Goal: Find specific page/section: Find specific page/section

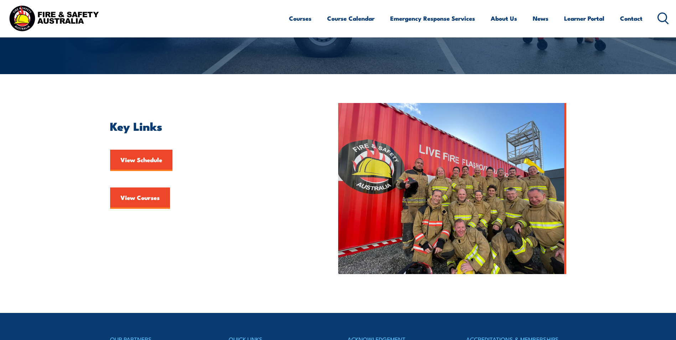
scroll to position [142, 0]
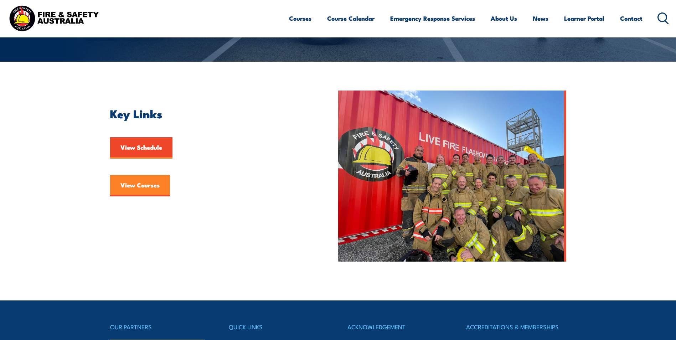
click at [145, 180] on link "View Courses" at bounding box center [140, 185] width 60 height 21
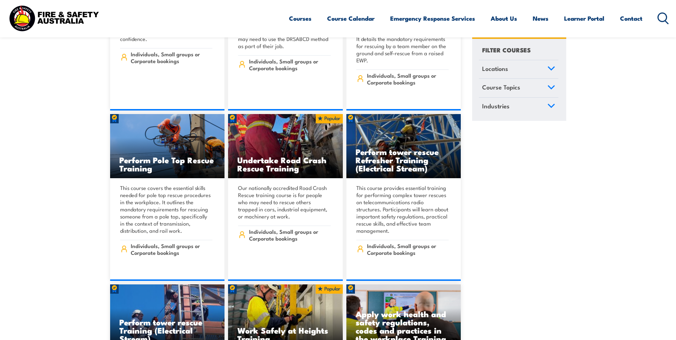
scroll to position [6019, 0]
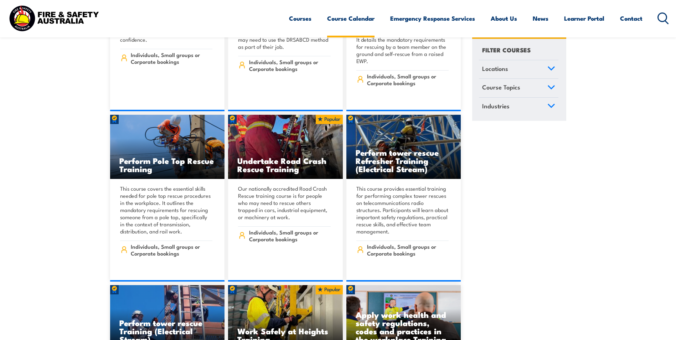
click at [360, 21] on link "Course Calendar" at bounding box center [350, 18] width 47 height 19
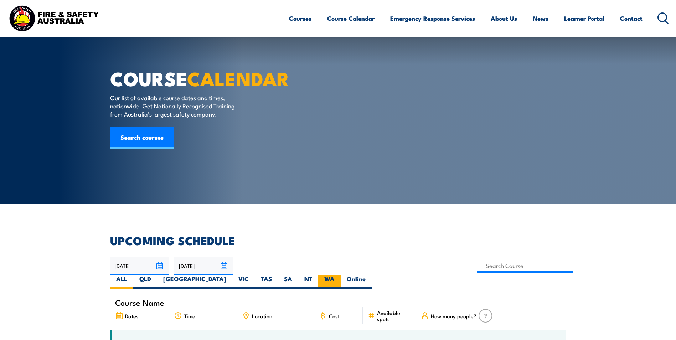
click at [340, 275] on label "WA" at bounding box center [329, 282] width 22 height 14
click at [339, 275] on input "WA" at bounding box center [336, 277] width 5 height 5
radio input "true"
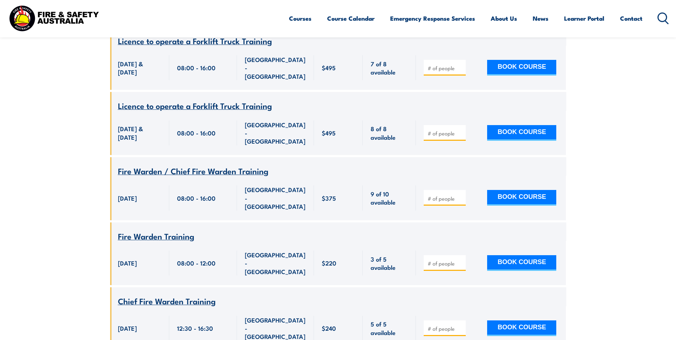
scroll to position [2495, 0]
